Goal: Information Seeking & Learning: Understand process/instructions

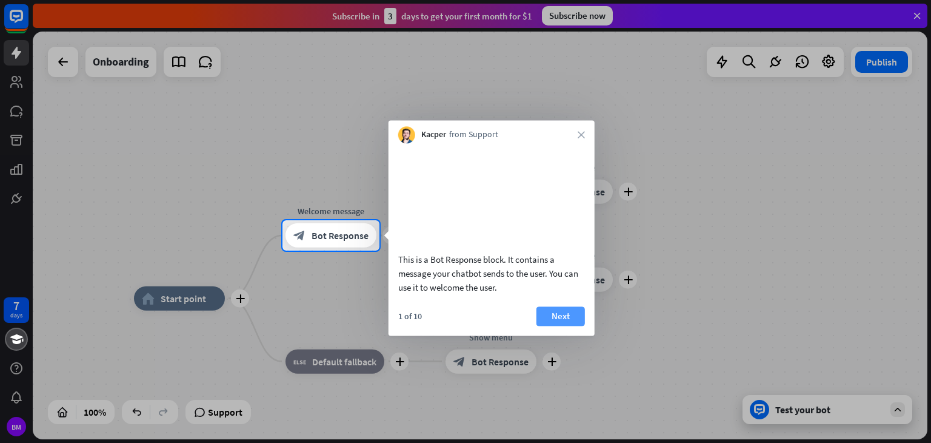
click at [550, 322] on button "Next" at bounding box center [560, 315] width 48 height 19
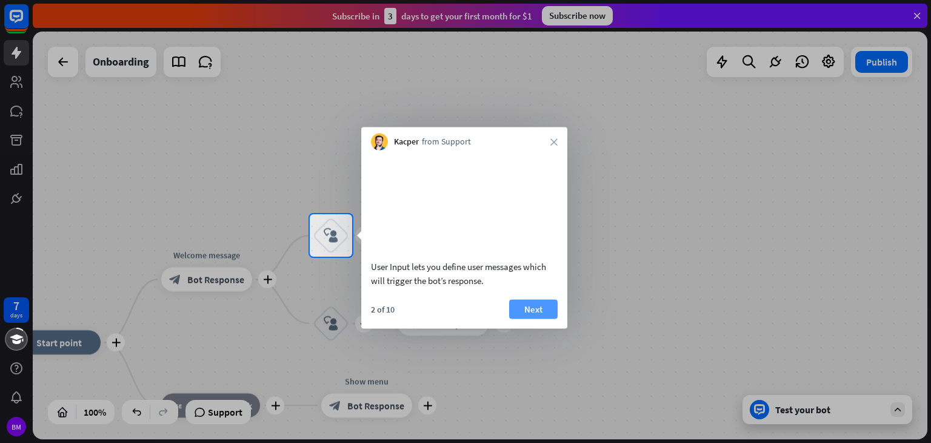
click at [523, 318] on button "Next" at bounding box center [533, 308] width 48 height 19
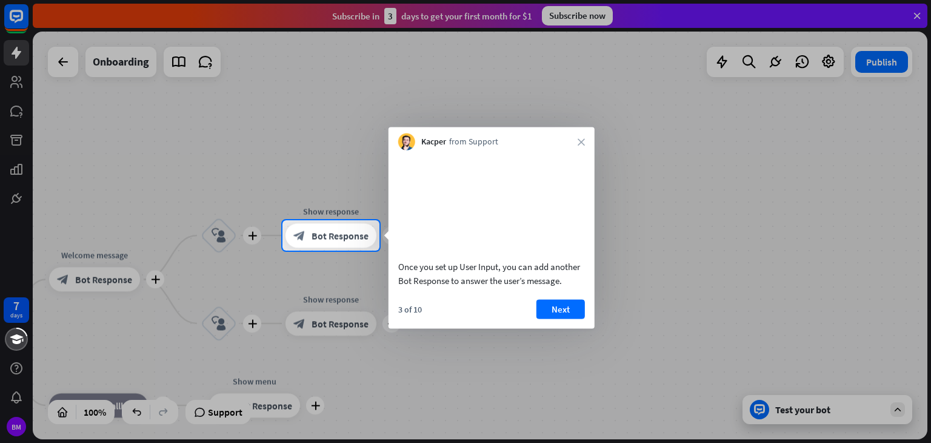
click at [527, 326] on div "3 of 10 Next" at bounding box center [492, 313] width 206 height 29
click at [546, 318] on button "Next" at bounding box center [560, 308] width 48 height 19
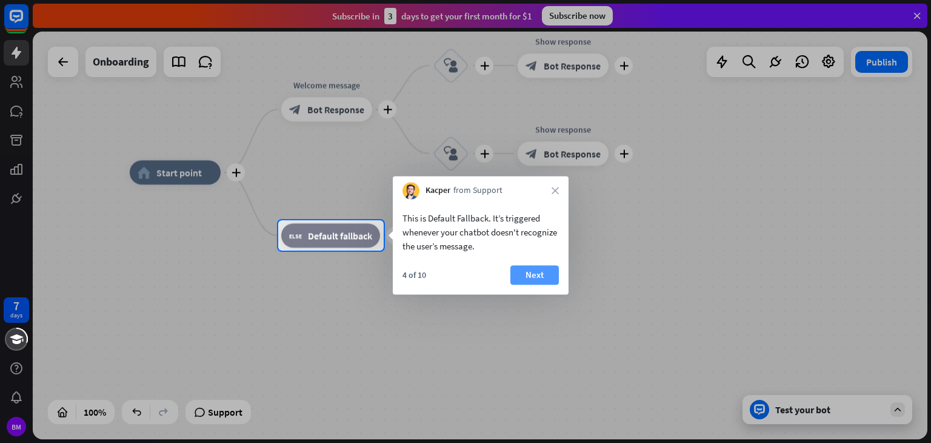
click at [534, 271] on button "Next" at bounding box center [534, 274] width 48 height 19
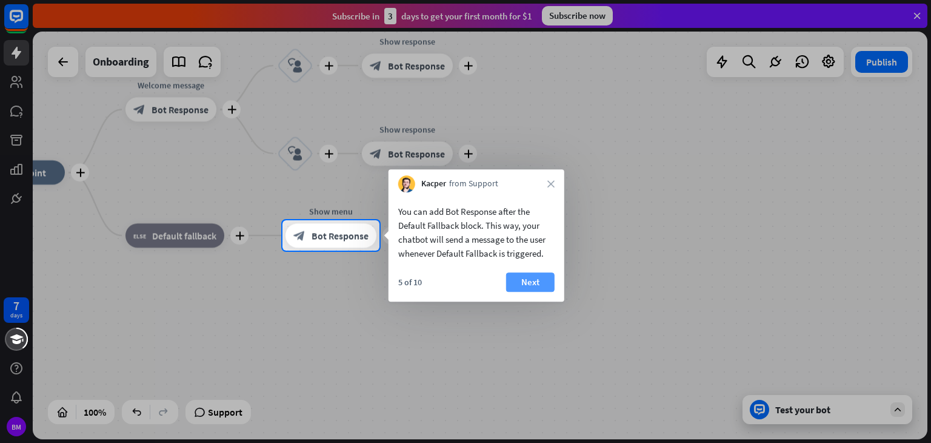
click at [534, 277] on button "Next" at bounding box center [530, 281] width 48 height 19
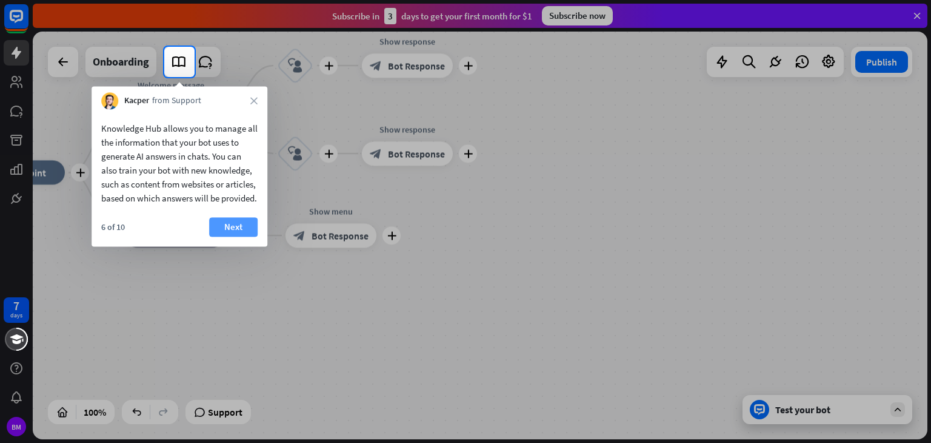
click at [243, 236] on button "Next" at bounding box center [233, 226] width 48 height 19
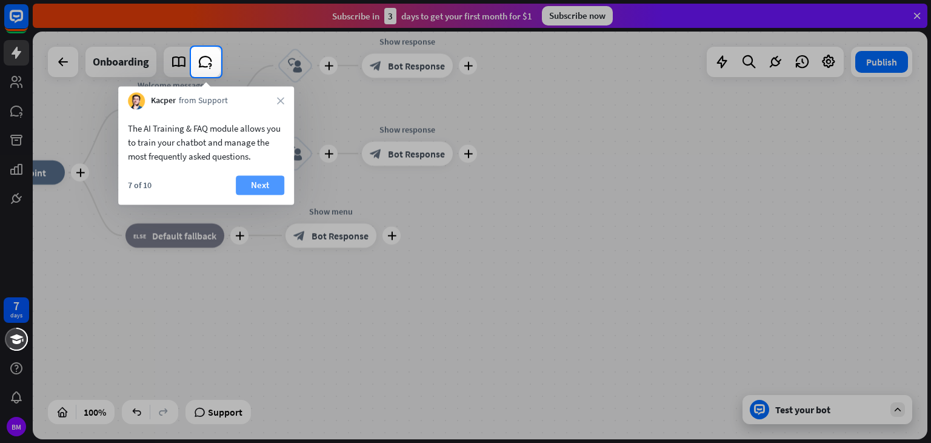
click at [242, 193] on button "Next" at bounding box center [260, 184] width 48 height 19
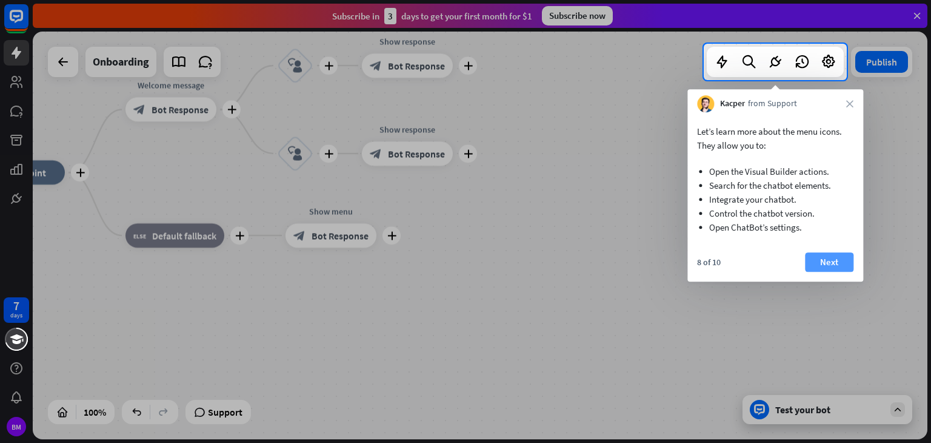
click at [838, 265] on button "Next" at bounding box center [829, 261] width 48 height 19
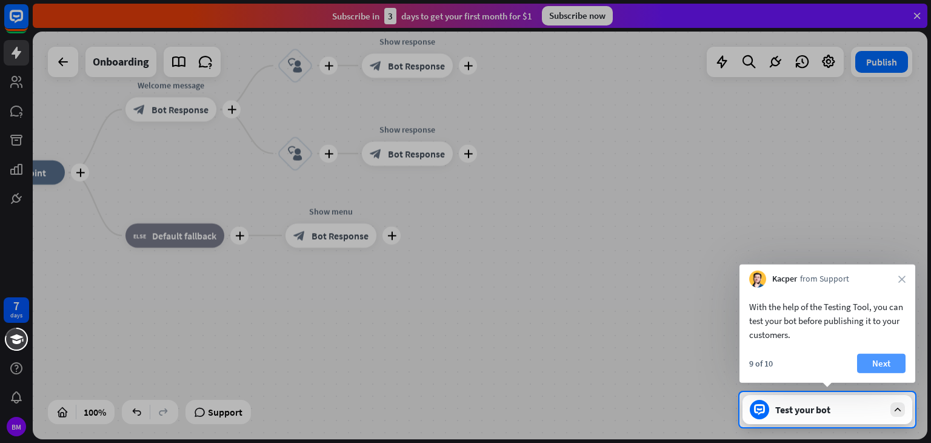
click at [883, 357] on button "Next" at bounding box center [881, 362] width 48 height 19
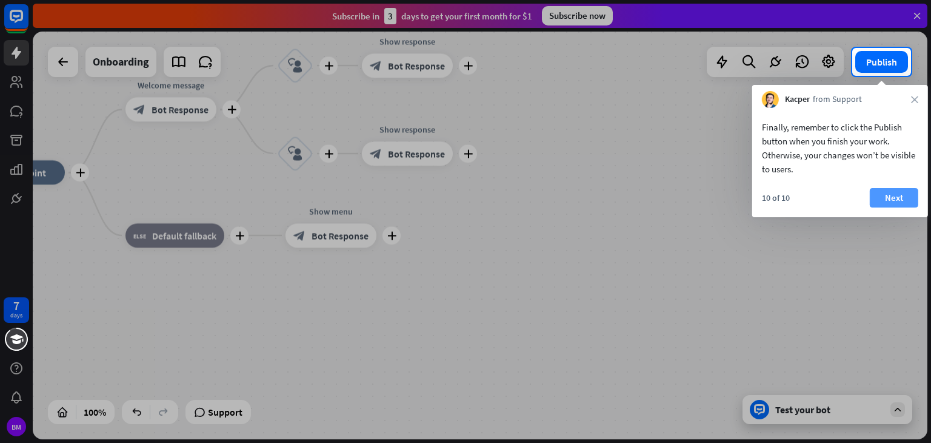
click at [897, 198] on button "Next" at bounding box center [894, 197] width 48 height 19
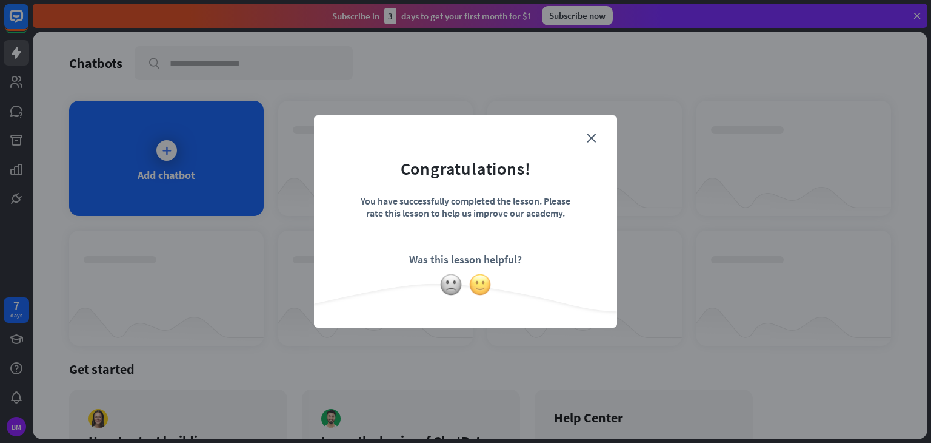
click at [481, 282] on img at bounding box center [480, 284] width 23 height 23
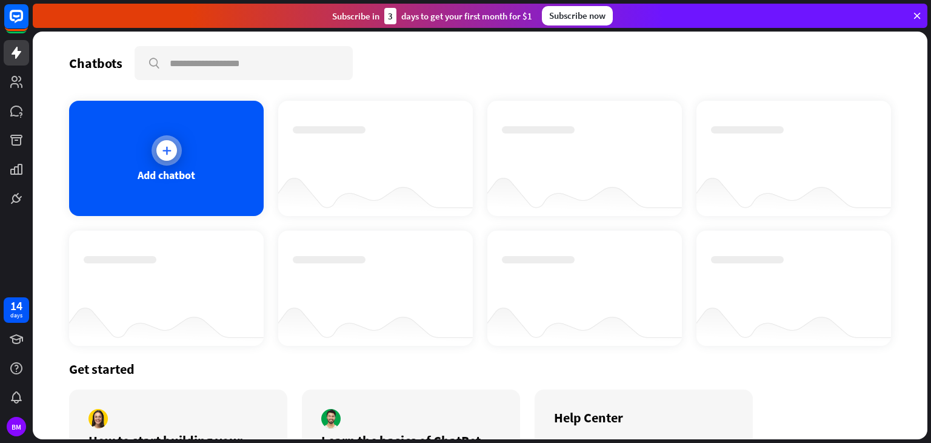
click at [161, 149] on icon at bounding box center [167, 150] width 12 height 12
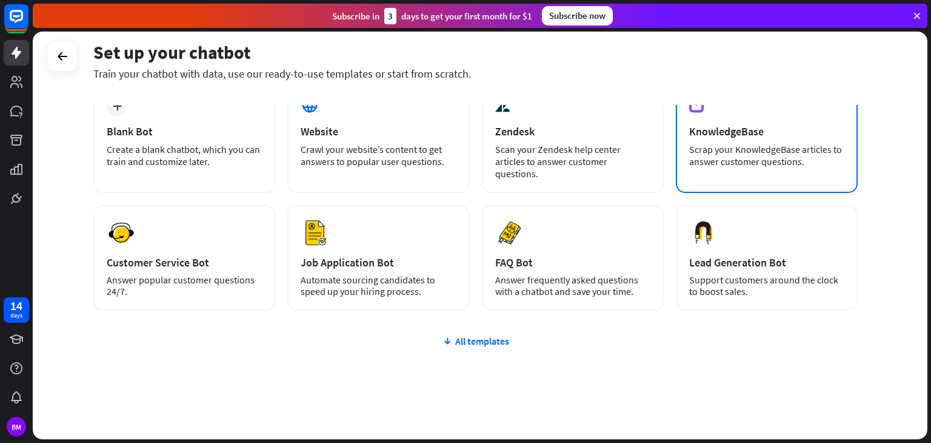
scroll to position [81, 0]
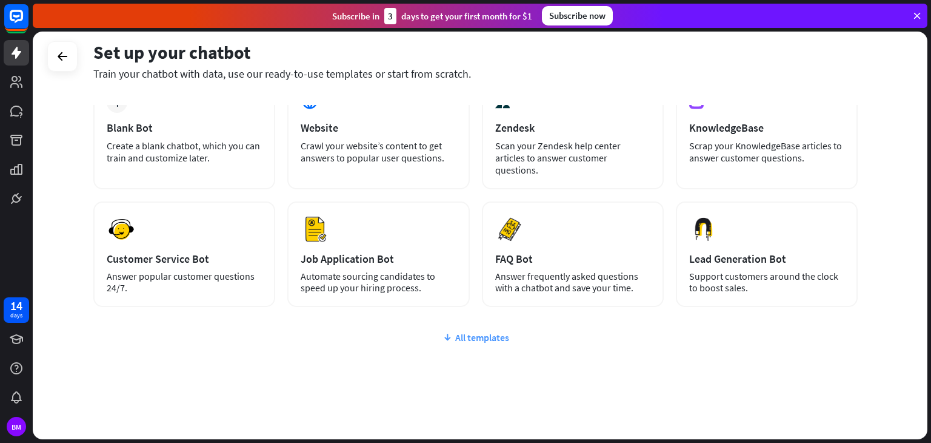
click at [458, 331] on div "All templates" at bounding box center [475, 337] width 764 height 12
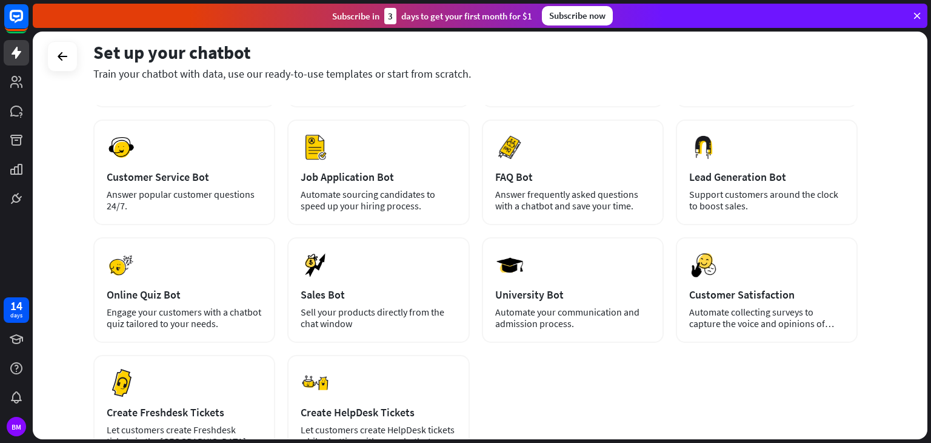
scroll to position [0, 0]
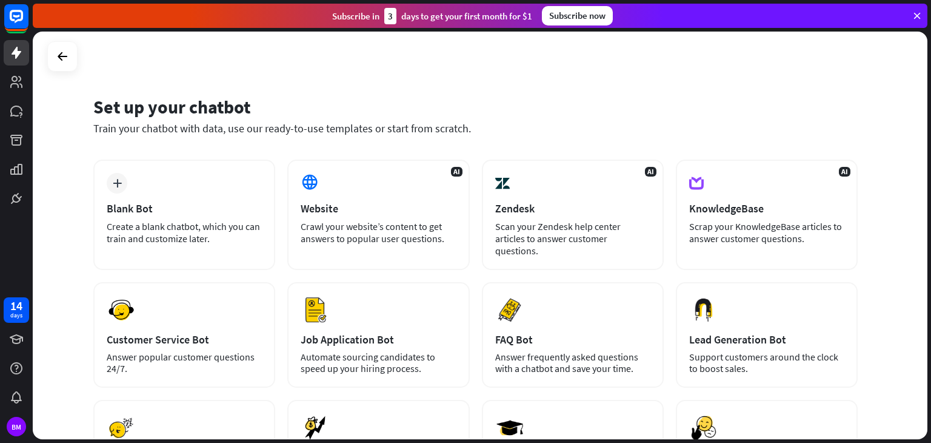
click at [912, 18] on icon at bounding box center [917, 15] width 11 height 11
